Goal: Navigation & Orientation: Understand site structure

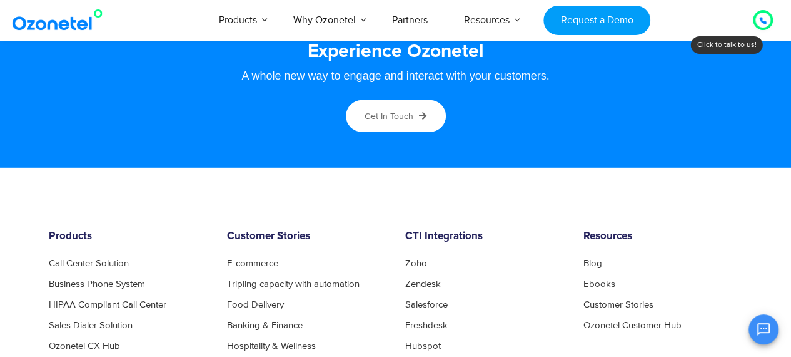
scroll to position [6825, 0]
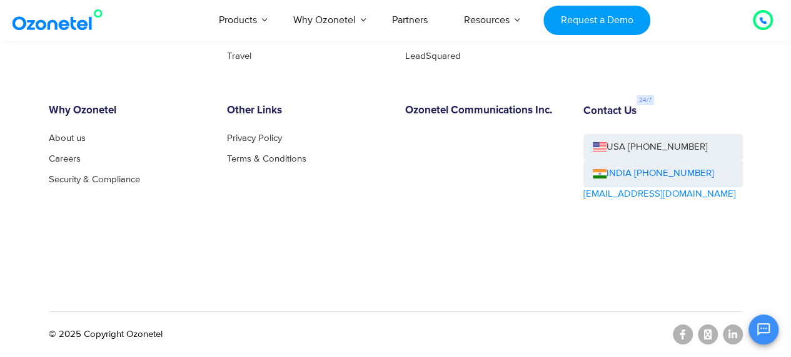
click at [738, 332] on div "OK Ozonetel Bot Ozonetel recognized as a Leader by G2 for CCAAS ​ 0" at bounding box center [644, 327] width 270 height 33
click at [731, 337] on div "OK Ozonetel Bot Ozonetel recognized as a Leader by G2 for CCAAS ​ 0" at bounding box center [644, 327] width 270 height 33
click at [734, 336] on div "OK Ozonetel Bot Ozonetel recognized as a Leader by G2 for CCAAS ​ 0" at bounding box center [644, 327] width 270 height 33
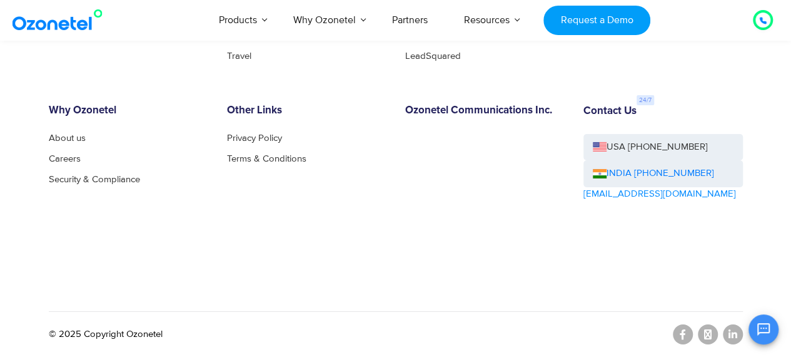
click at [734, 336] on div "OK Ozonetel Bot Ozonetel recognized as a Leader by G2 for CCAAS ​ 0" at bounding box center [644, 327] width 270 height 33
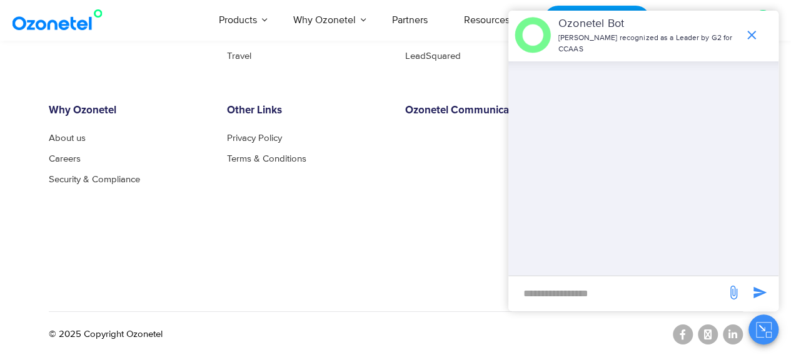
click at [732, 332] on div "OK Ozonetel Bot Ozonetel recognized as a Leader by G2 for CCAAS ​" at bounding box center [644, 177] width 270 height 333
drag, startPoint x: 121, startPoint y: 286, endPoint x: 128, endPoint y: 283, distance: 6.7
click at [123, 286] on div "Products Call Center Solution Business Phone System HIPAA Compliant Call Center…" at bounding box center [395, 109] width 713 height 378
click at [44, 262] on div "Products Call Center Solution Business Phone System HIPAA Compliant Call Center…" at bounding box center [395, 109] width 713 height 378
click at [753, 29] on icon "end chat or minimize" at bounding box center [751, 35] width 15 height 15
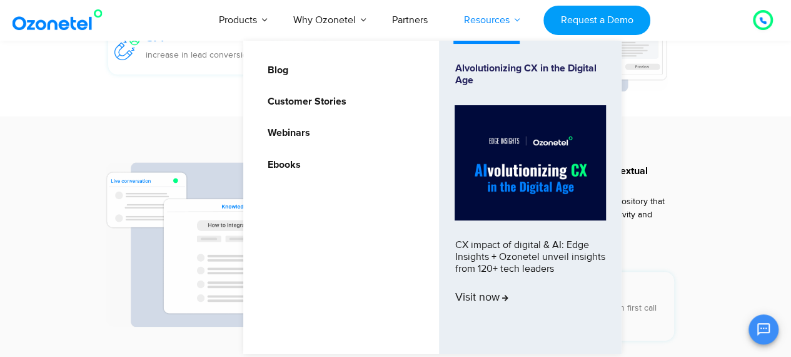
scroll to position [2458, 0]
